Goal: Information Seeking & Learning: Learn about a topic

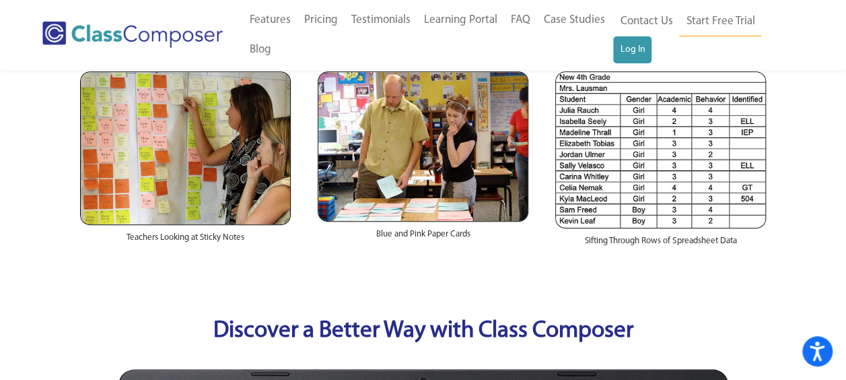
scroll to position [67, 0]
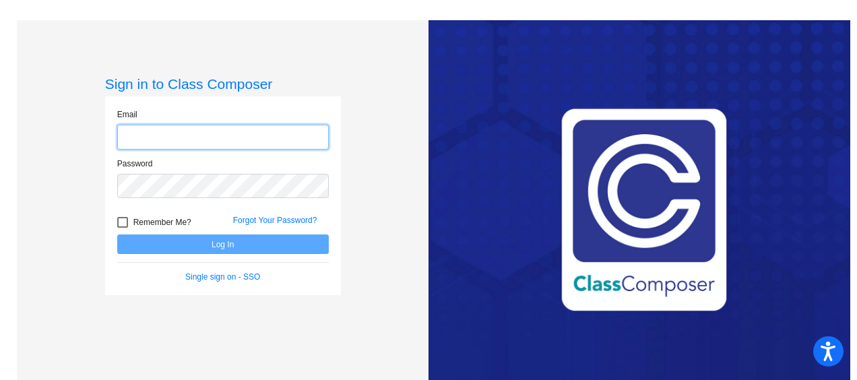
type input "sarah.drylie@k12.wv.us"
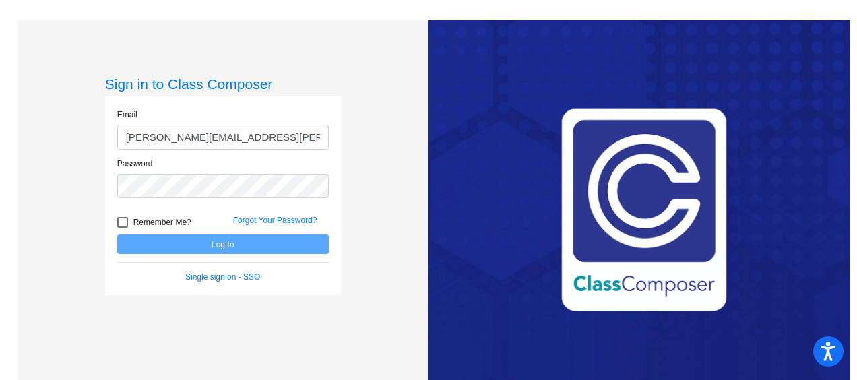
click at [117, 218] on div at bounding box center [122, 222] width 11 height 11
click at [122, 228] on input "Remember Me?" at bounding box center [122, 228] width 1 height 1
checkbox input "true"
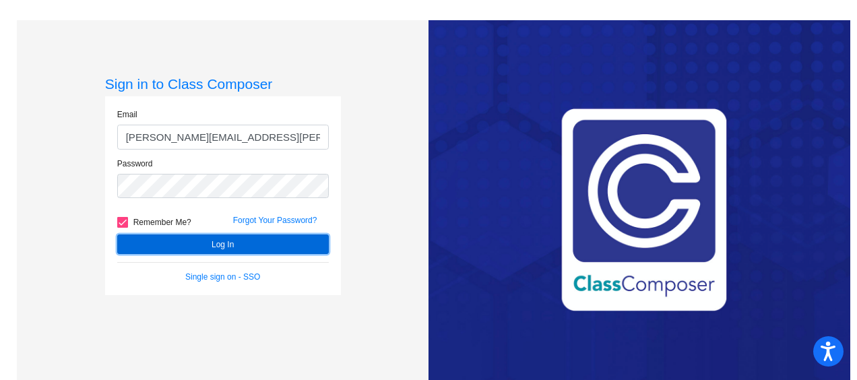
click at [132, 236] on button "Log In" at bounding box center [222, 244] width 211 height 20
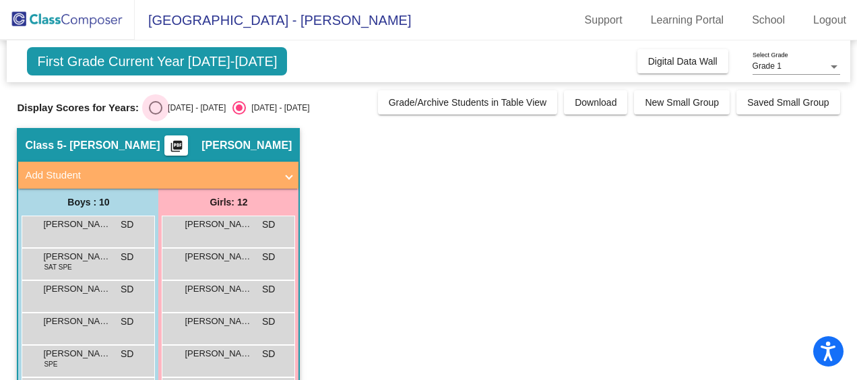
click at [149, 112] on div "Select an option" at bounding box center [155, 107] width 13 height 13
click at [155, 114] on input "2024 - 2025" at bounding box center [155, 114] width 1 height 1
radio input "true"
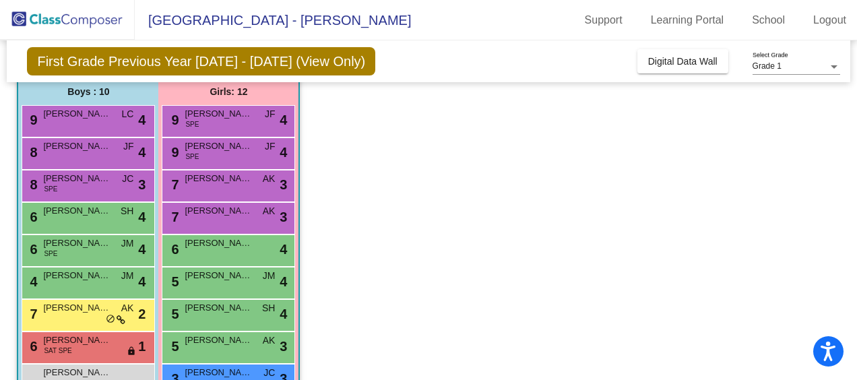
scroll to position [43, 0]
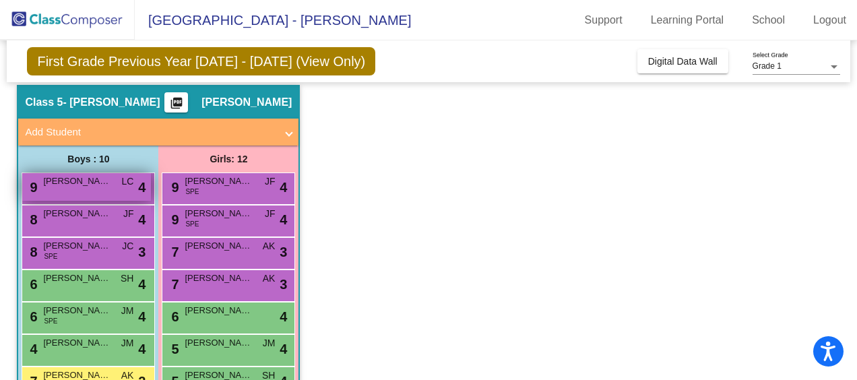
click at [96, 182] on span "Cillian Bain" at bounding box center [76, 180] width 67 height 13
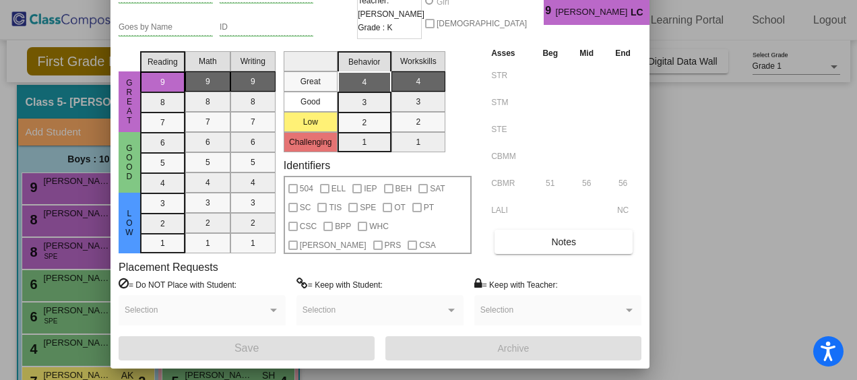
drag, startPoint x: 719, startPoint y: 18, endPoint x: 518, endPoint y: -46, distance: 211.0
click at [518, 0] on html "Accessibility Screen-Reader Guide, Feedback, and Issue Reporting | New window W…" at bounding box center [428, 190] width 857 height 380
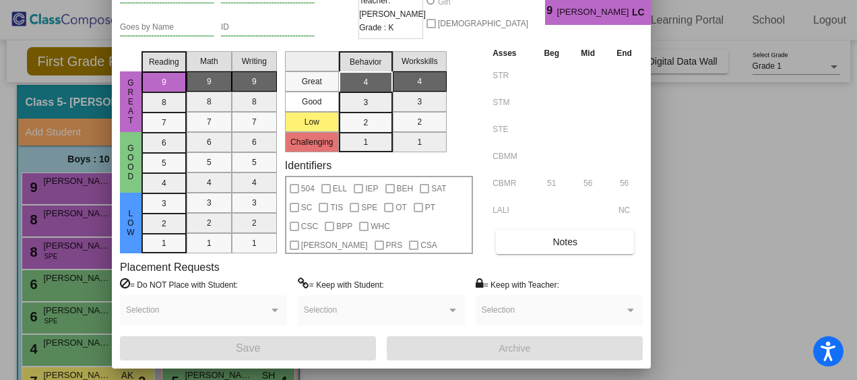
drag, startPoint x: 799, startPoint y: 296, endPoint x: 790, endPoint y: 294, distance: 9.8
click at [799, 296] on div at bounding box center [428, 190] width 857 height 380
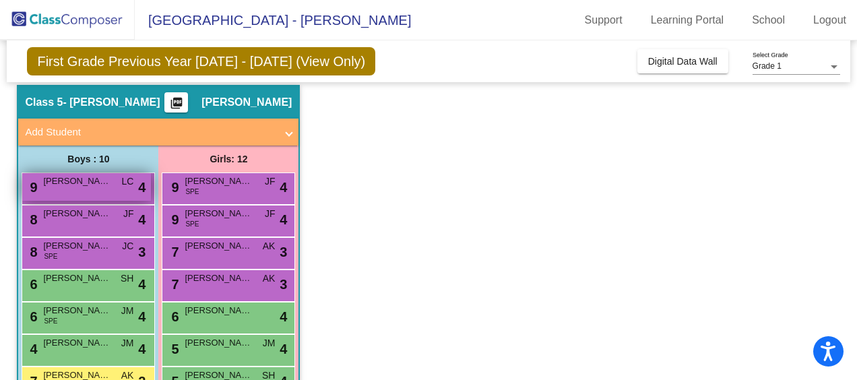
click at [74, 189] on div "9 Cillian Bain LC lock do_not_disturb_alt 4" at bounding box center [86, 187] width 129 height 28
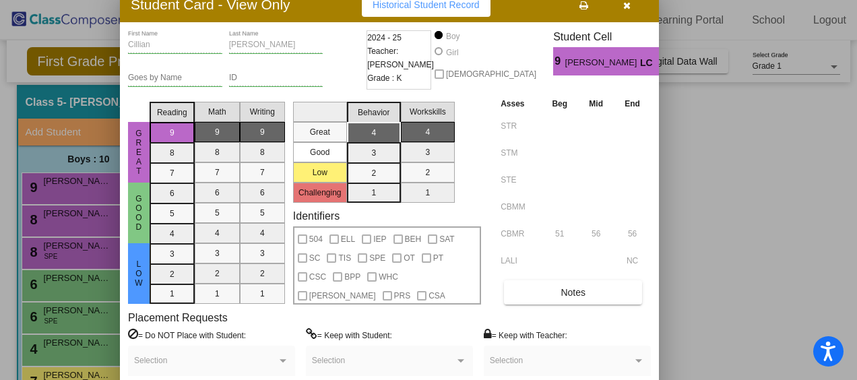
drag, startPoint x: 541, startPoint y: 18, endPoint x: 340, endPoint y: 5, distance: 201.7
click at [341, 5] on div "Student Card - View Only Historical Student Record" at bounding box center [389, 4] width 539 height 35
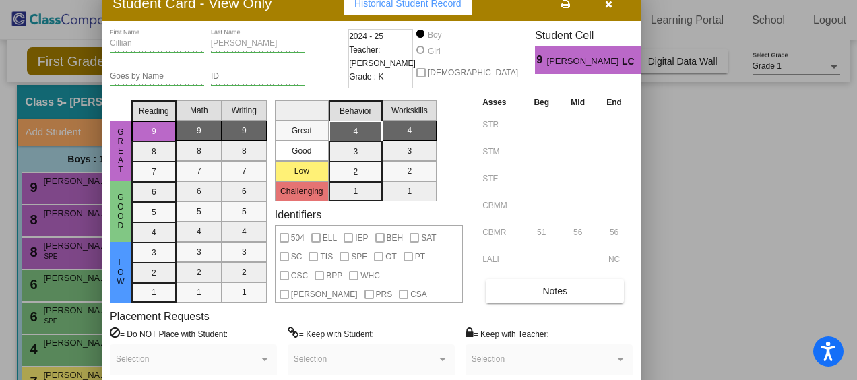
click at [327, 4] on div "Student Card - View Only Historical Student Record" at bounding box center [371, 3] width 539 height 35
click at [614, 5] on button "button" at bounding box center [607, 3] width 43 height 24
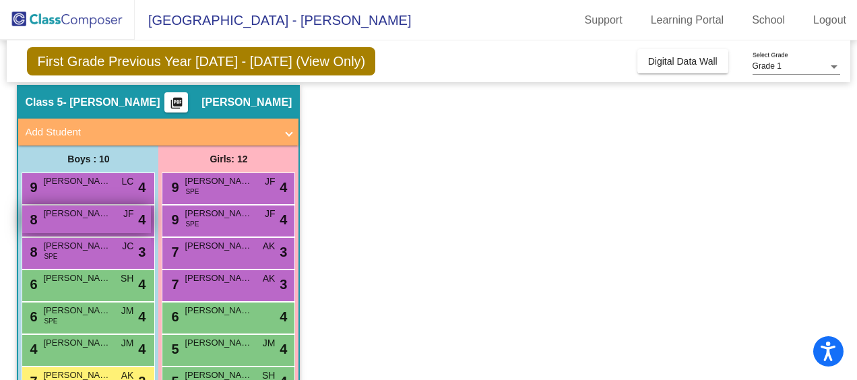
click at [86, 215] on span "Kai Hughes" at bounding box center [76, 213] width 67 height 13
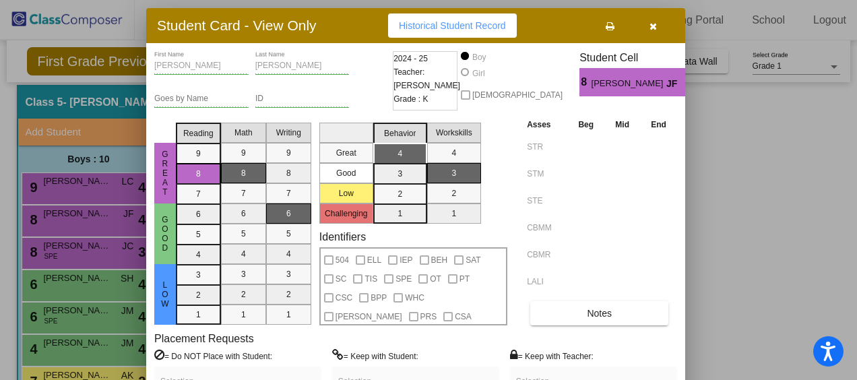
drag, startPoint x: 493, startPoint y: 19, endPoint x: 326, endPoint y: 27, distance: 167.2
click at [326, 27] on div "Student Card - View Only Historical Student Record" at bounding box center [415, 25] width 539 height 35
click at [424, 28] on span "Historical Student Record" at bounding box center [452, 25] width 107 height 11
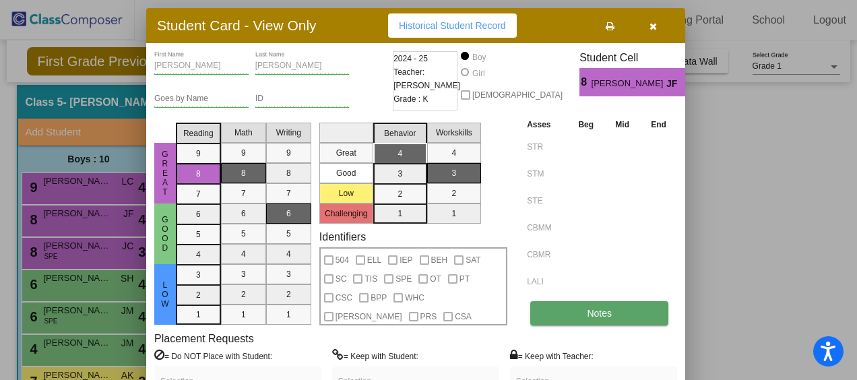
click at [576, 309] on button "Notes" at bounding box center [599, 313] width 138 height 24
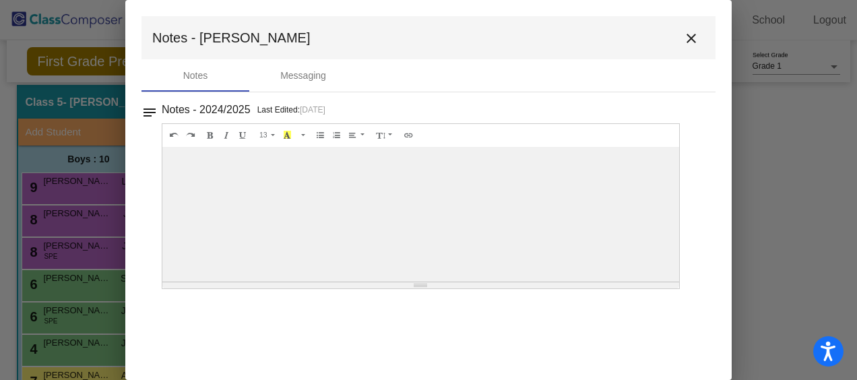
click at [691, 44] on mat-icon "close" at bounding box center [691, 38] width 16 height 16
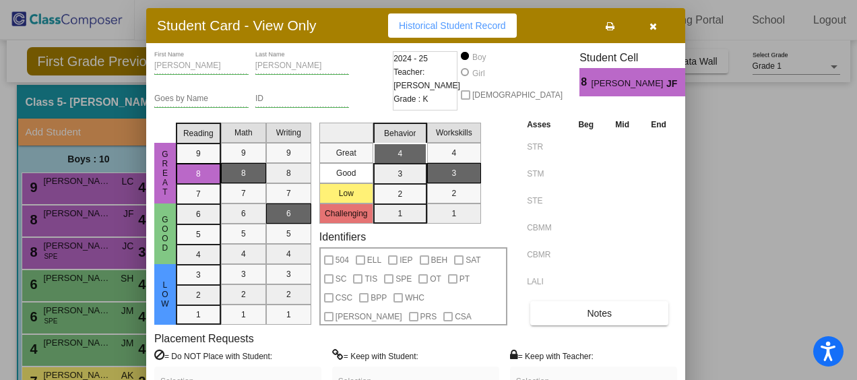
click at [662, 25] on button "button" at bounding box center [652, 25] width 43 height 24
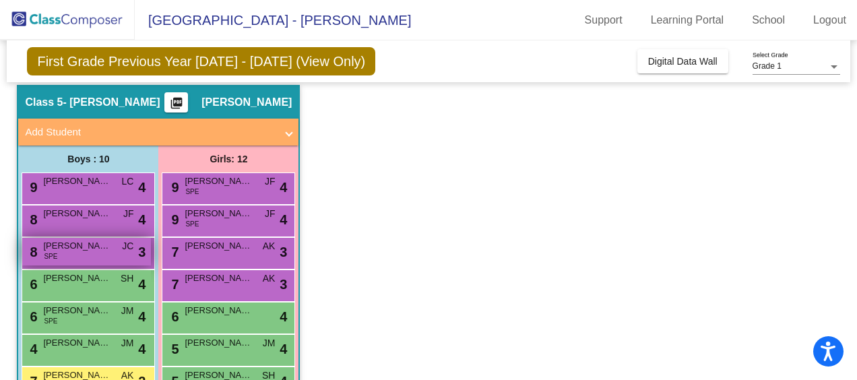
click at [83, 248] on span "Wyatt Fidler" at bounding box center [76, 245] width 67 height 13
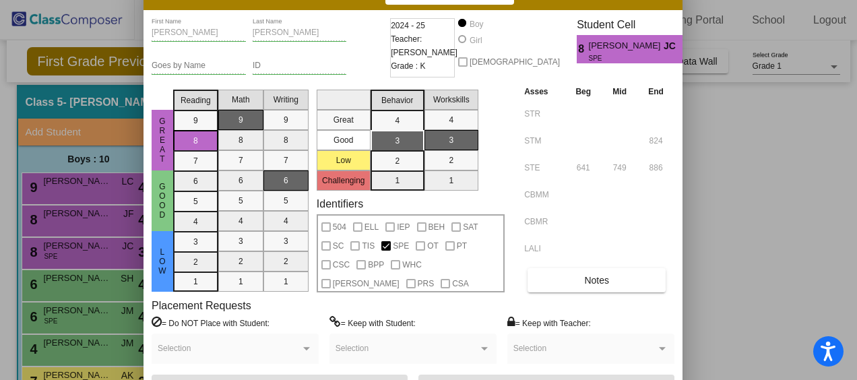
drag, startPoint x: 726, startPoint y: 20, endPoint x: 556, endPoint y: -5, distance: 171.5
click at [556, 0] on html "Accessibility Screen-Reader Guide, Feedback, and Issue Reporting | New window W…" at bounding box center [428, 190] width 857 height 380
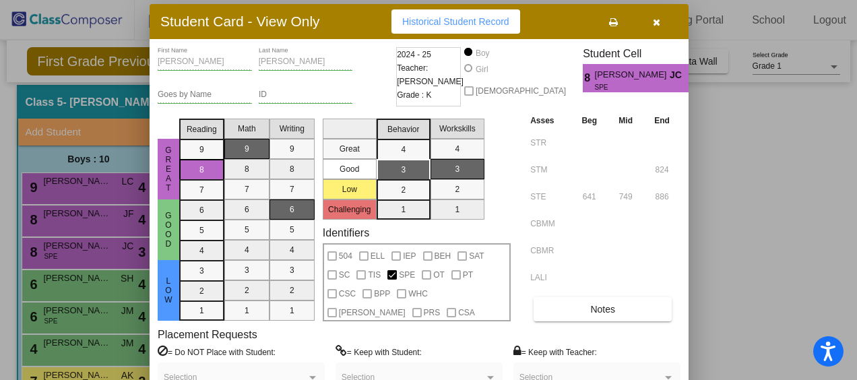
drag, startPoint x: 613, startPoint y: 9, endPoint x: 619, endPoint y: 38, distance: 29.6
click at [619, 38] on div "Student Card - View Only Historical Student Record" at bounding box center [418, 21] width 539 height 35
click at [657, 26] on icon "button" at bounding box center [655, 22] width 7 height 9
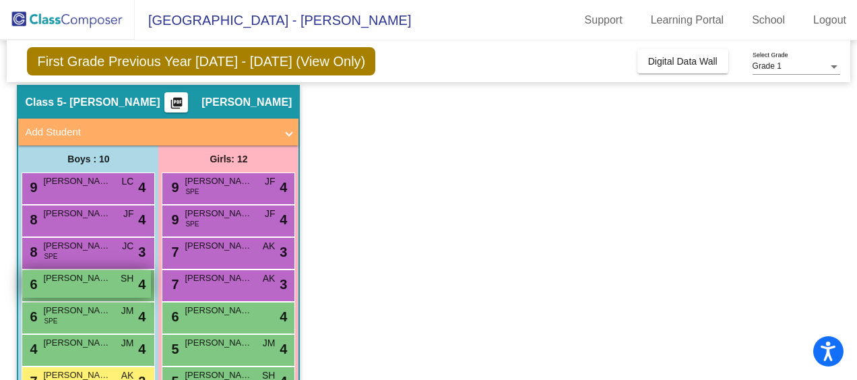
click at [66, 276] on span "Bennett Kipp" at bounding box center [76, 277] width 67 height 13
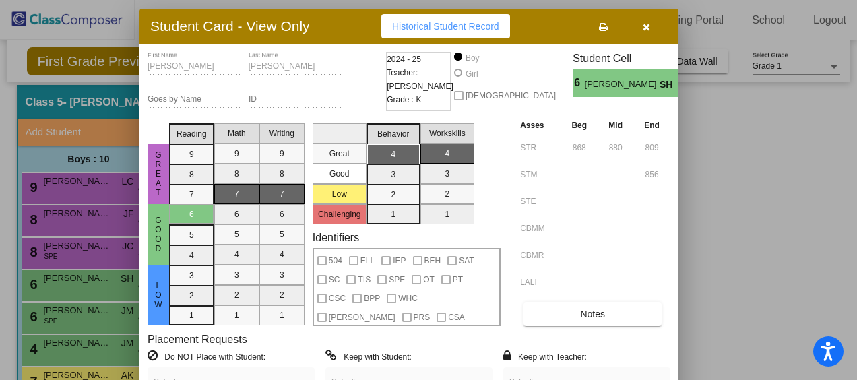
drag, startPoint x: 704, startPoint y: 13, endPoint x: 531, endPoint y: 22, distance: 173.9
click at [531, 22] on div "Student Card - View Only Historical Student Record" at bounding box center [408, 26] width 539 height 35
click at [648, 28] on icon "button" at bounding box center [645, 26] width 7 height 9
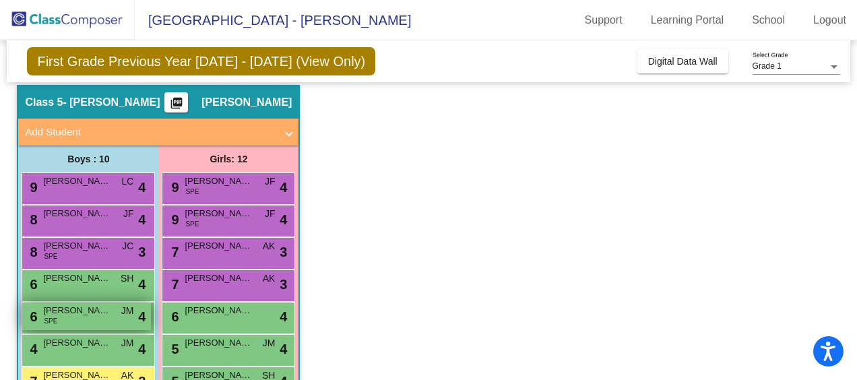
click at [98, 316] on div "6 Kacyn Majewski SPE JM lock do_not_disturb_alt 4" at bounding box center [86, 316] width 129 height 28
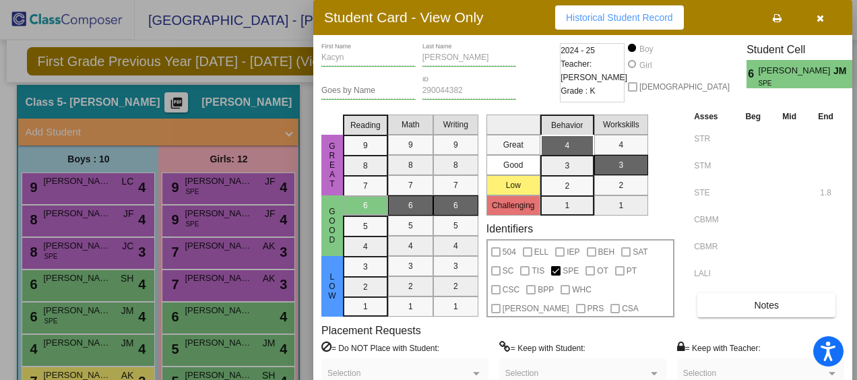
click at [824, 15] on button "button" at bounding box center [819, 17] width 43 height 24
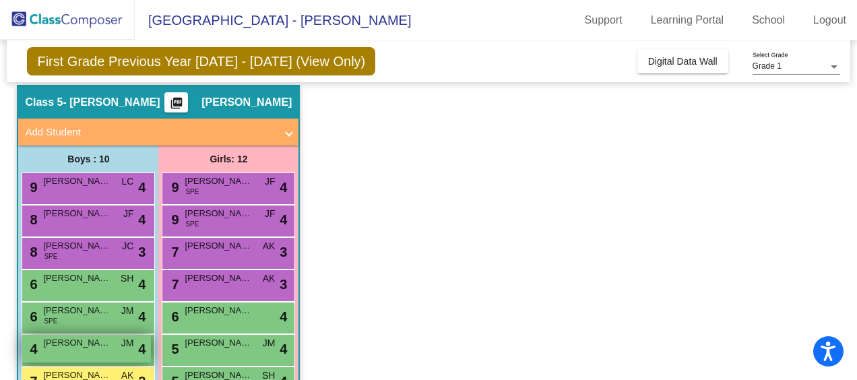
click at [69, 351] on div "4 Finn Adamczyk JM lock do_not_disturb_alt 4" at bounding box center [86, 349] width 129 height 28
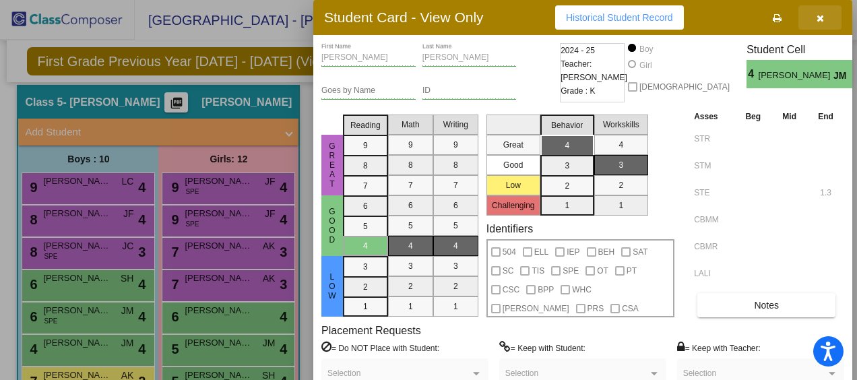
click at [819, 13] on icon "button" at bounding box center [819, 17] width 7 height 9
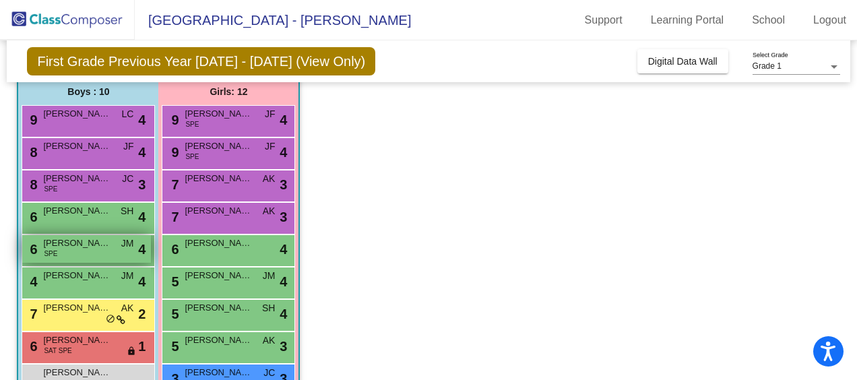
scroll to position [178, 0]
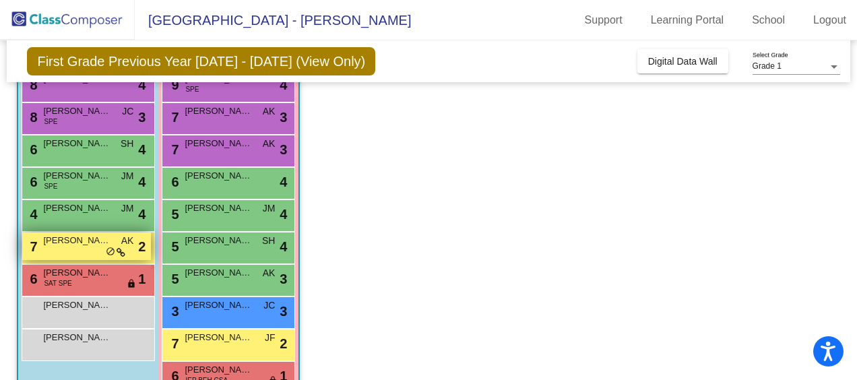
click at [85, 244] on span "Ryan Foltz" at bounding box center [76, 240] width 67 height 13
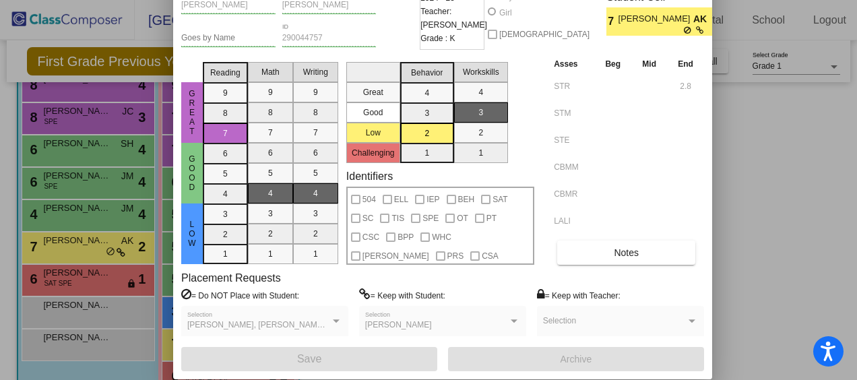
drag, startPoint x: 737, startPoint y: 13, endPoint x: 597, endPoint y: -39, distance: 149.6
click at [597, 0] on html "Accessibility Screen-Reader Guide, Feedback, and Issue Reporting | New window W…" at bounding box center [428, 190] width 857 height 380
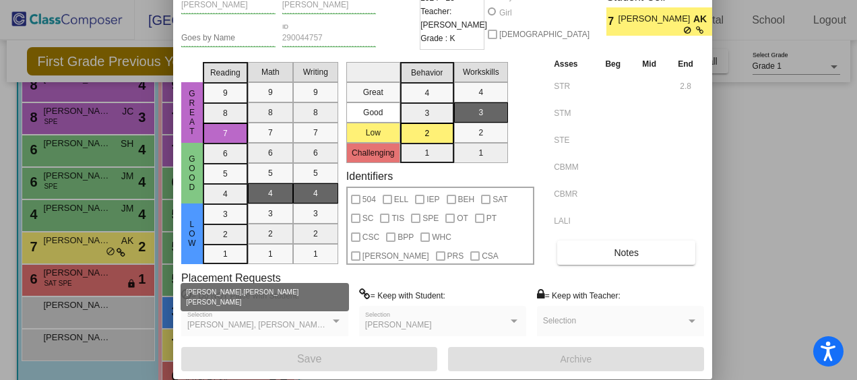
click at [325, 321] on span "Arlo Jones, Karter Wolfe, Layne Gerrard, Thomas Angle" at bounding box center [290, 324] width 206 height 9
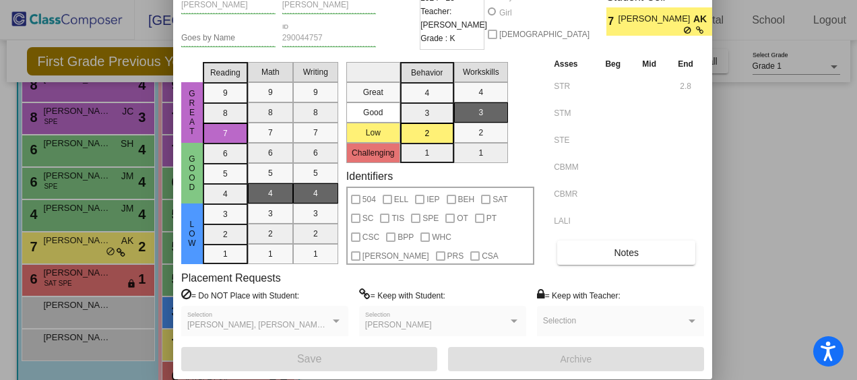
click at [337, 319] on div at bounding box center [336, 320] width 7 height 3
click at [617, 179] on td at bounding box center [612, 165] width 37 height 27
click at [729, 187] on div at bounding box center [428, 190] width 857 height 380
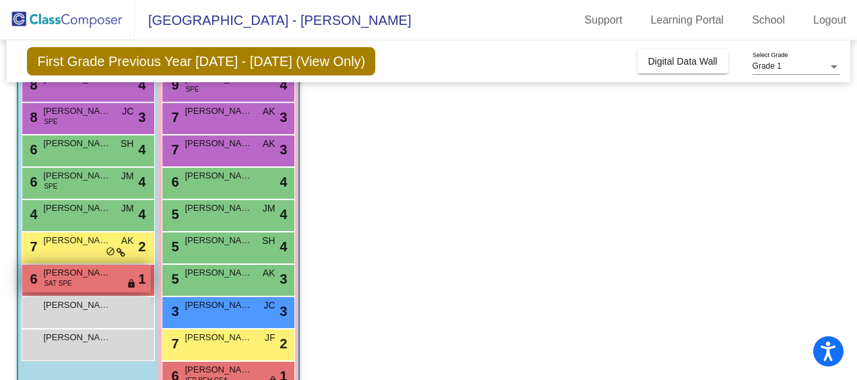
click at [106, 276] on span "Branden Morgan" at bounding box center [76, 272] width 67 height 13
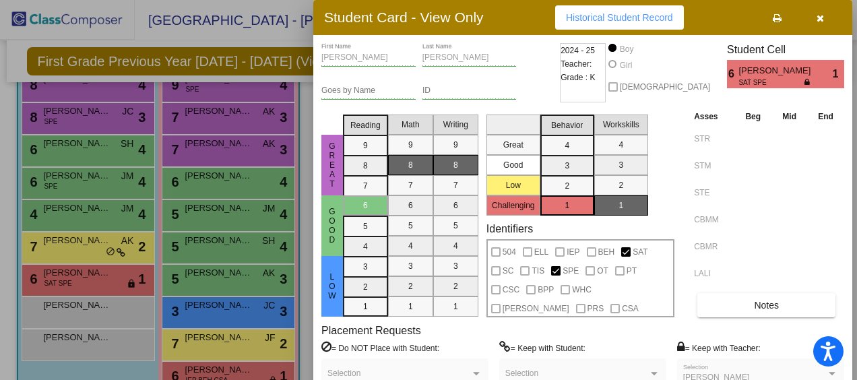
click at [823, 13] on button "button" at bounding box center [819, 17] width 43 height 24
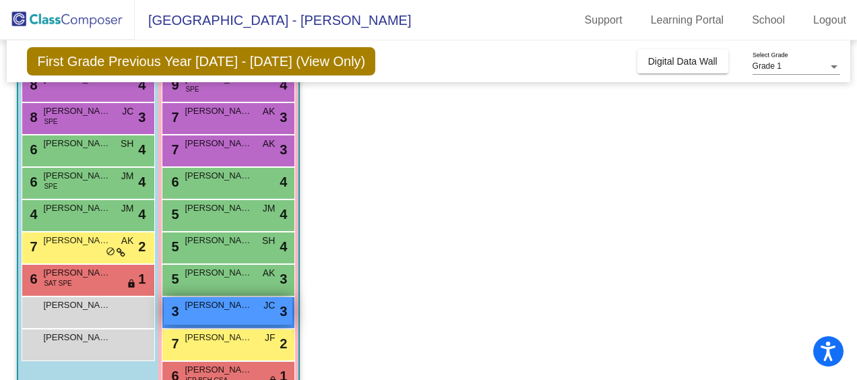
scroll to position [245, 0]
